Goal: Task Accomplishment & Management: Use online tool/utility

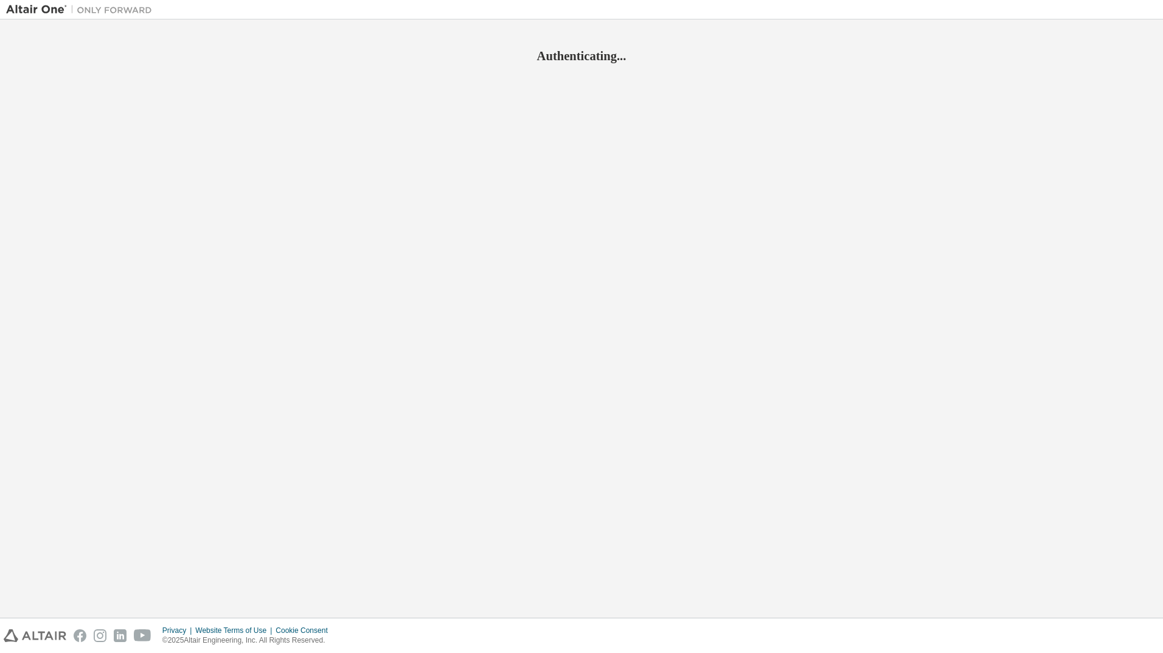
click at [636, 104] on div "Authenticating..." at bounding box center [581, 319] width 1151 height 586
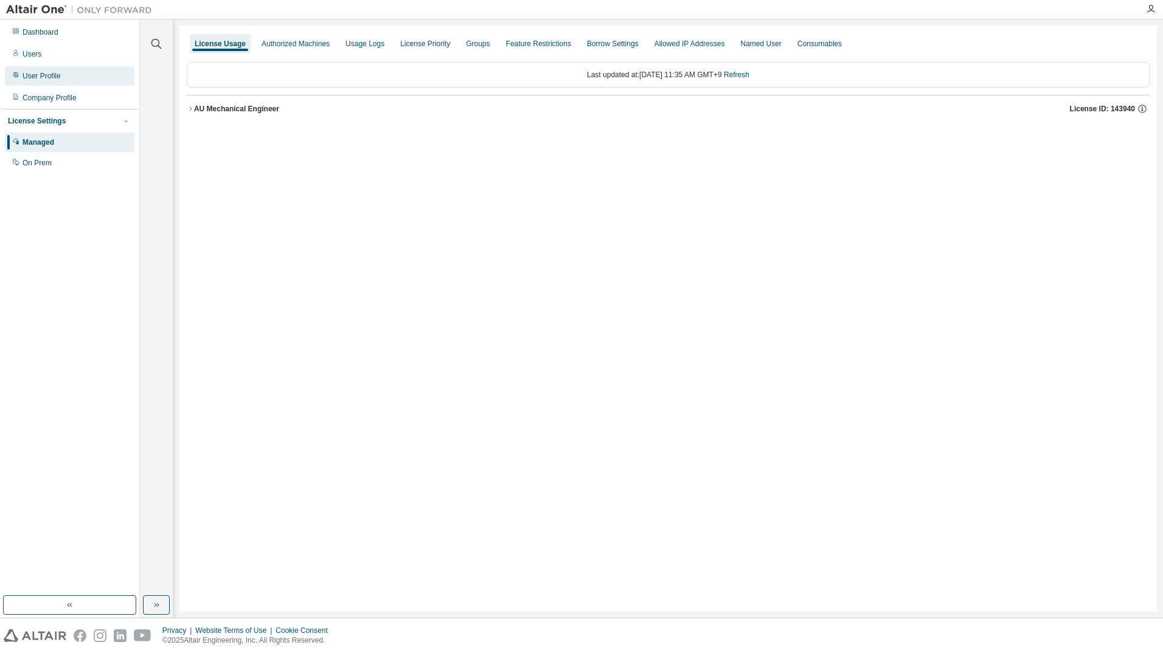
click at [49, 82] on div "User Profile" at bounding box center [70, 75] width 130 height 19
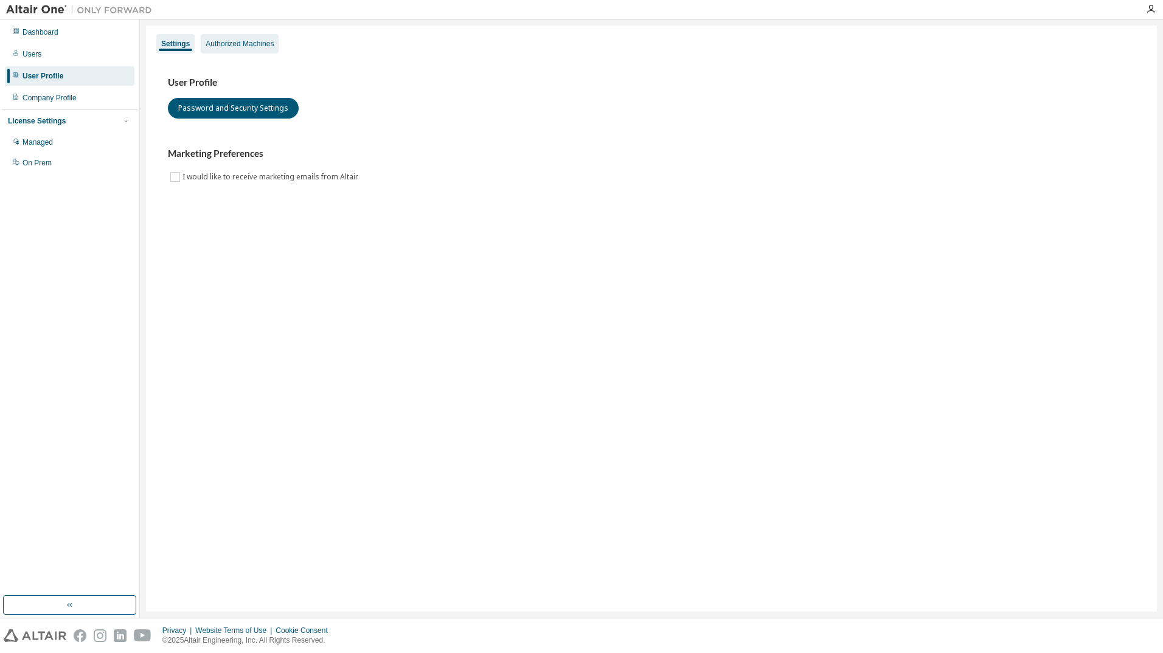
click at [260, 35] on div "Authorized Machines" at bounding box center [240, 43] width 78 height 19
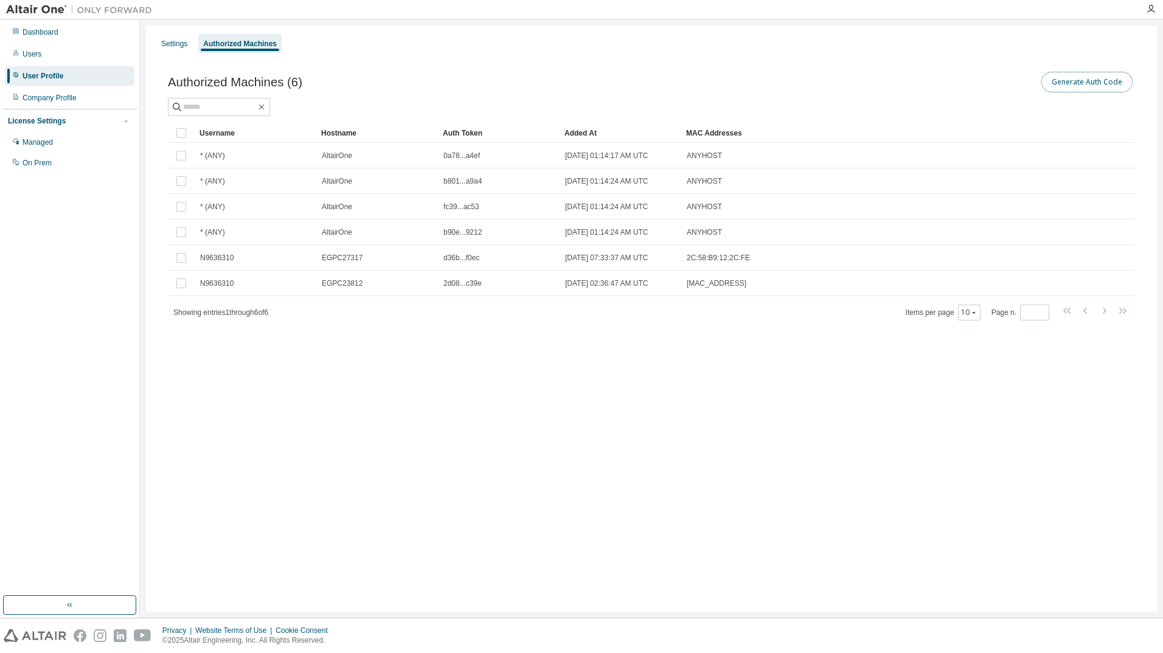
click at [1075, 86] on button "Generate Auth Code" at bounding box center [1086, 82] width 91 height 21
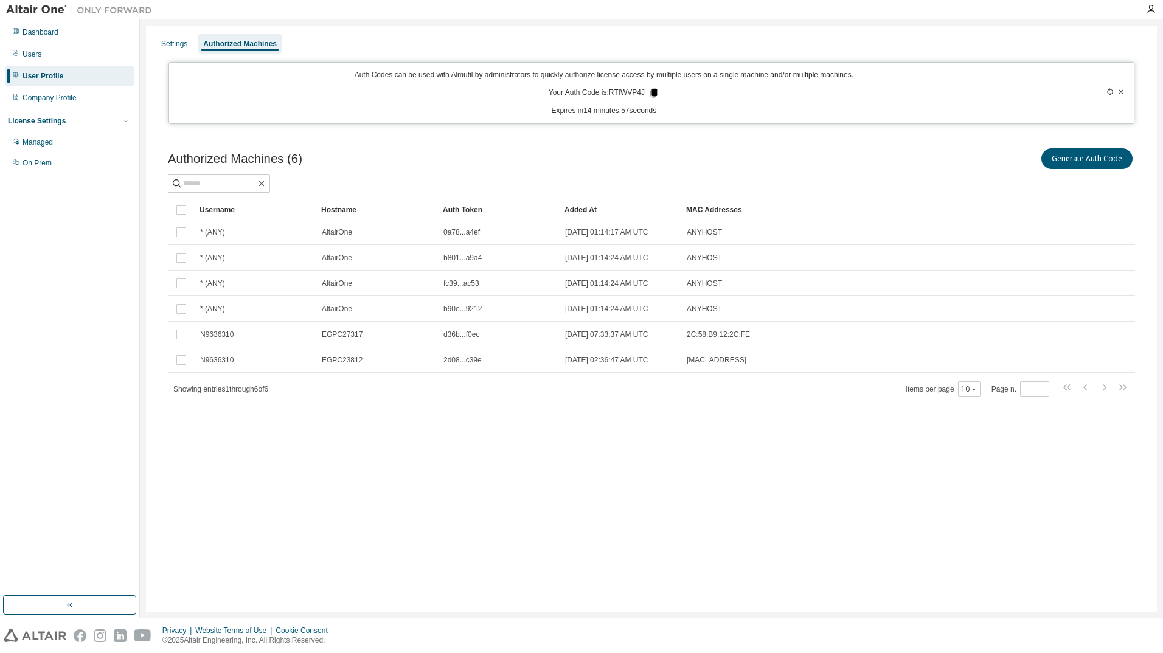
click at [648, 95] on icon at bounding box center [653, 93] width 11 height 11
click at [652, 94] on icon at bounding box center [653, 93] width 7 height 9
